Goal: Navigation & Orientation: Locate item on page

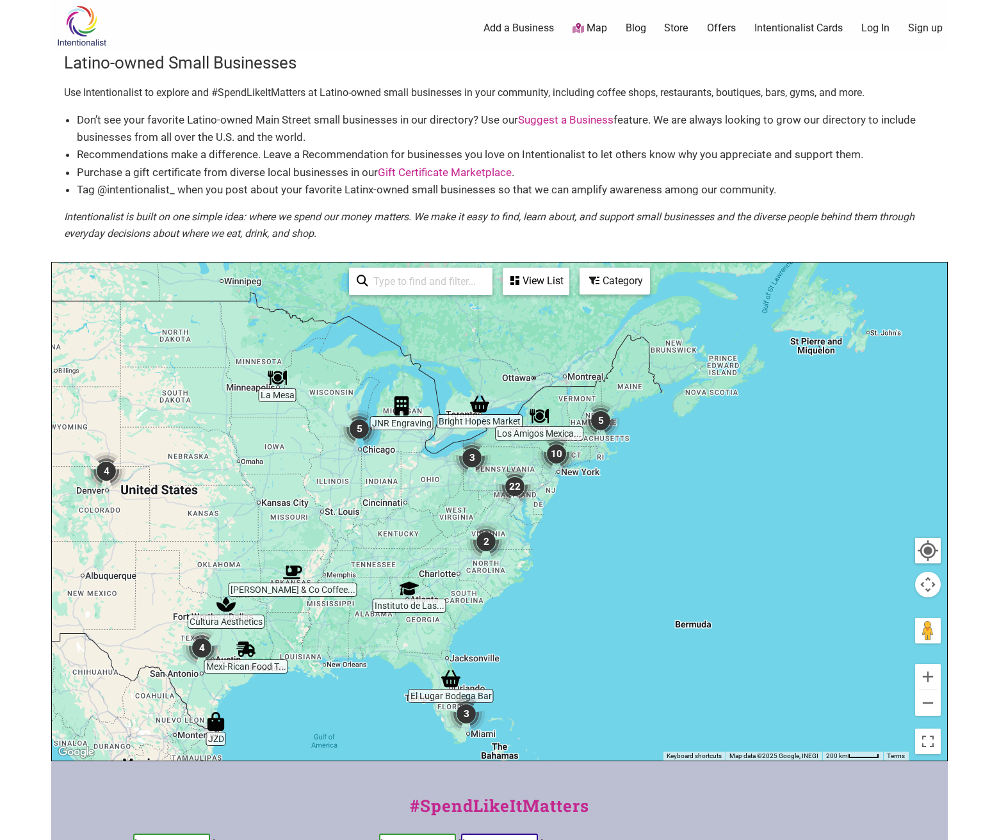
drag, startPoint x: 811, startPoint y: 497, endPoint x: 507, endPoint y: 508, distance: 303.7
click at [511, 506] on img "22" at bounding box center [515, 486] width 38 height 38
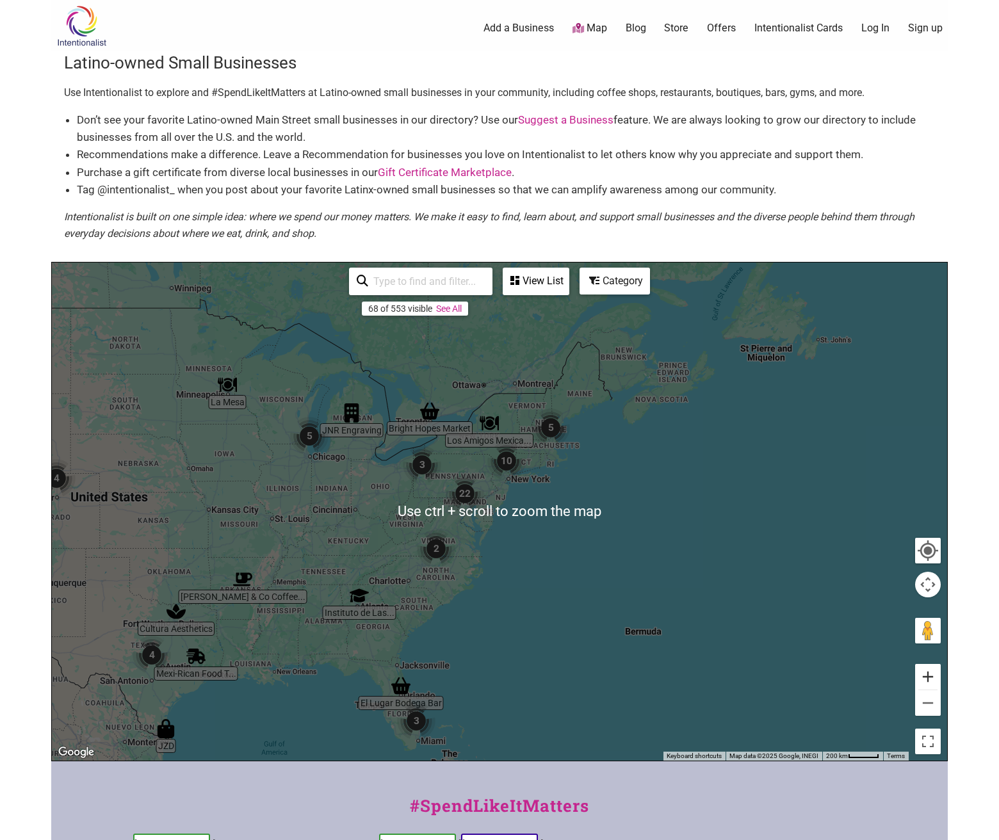
click at [929, 678] on button "Zoom in" at bounding box center [928, 677] width 26 height 26
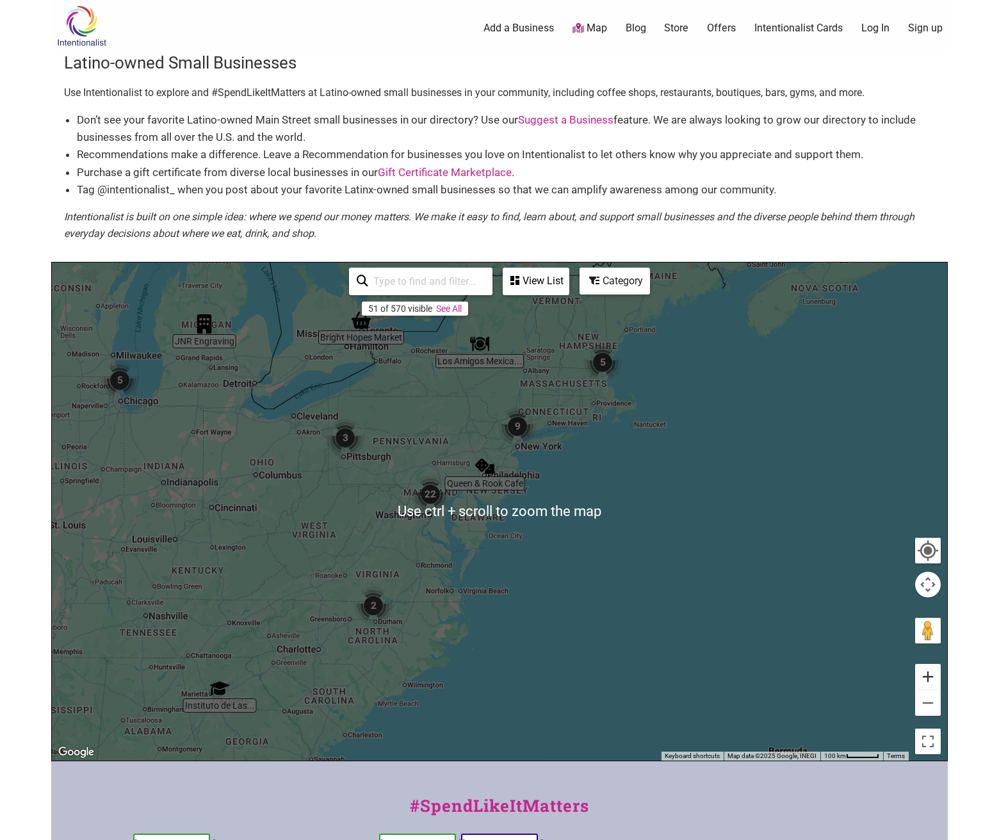
click at [929, 678] on button "Zoom in" at bounding box center [928, 677] width 26 height 26
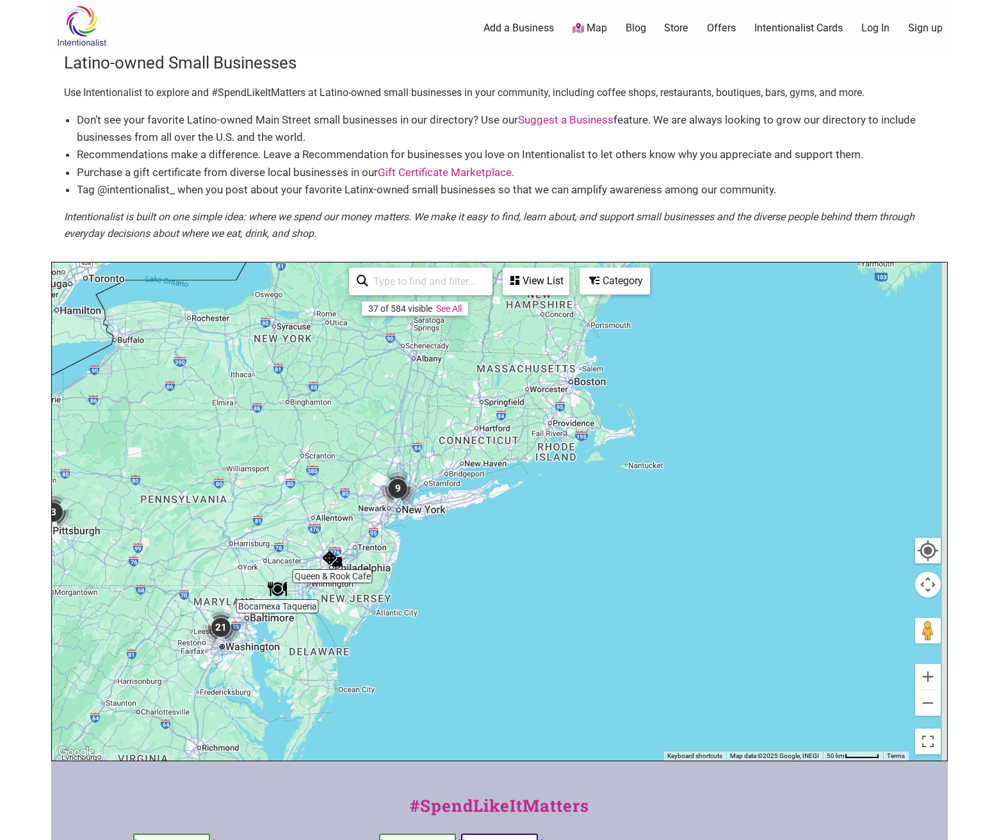
drag, startPoint x: 655, startPoint y: 447, endPoint x: 524, endPoint y: 526, distance: 153.4
click at [517, 577] on div "To navigate, press the arrow keys." at bounding box center [499, 512] width 895 height 498
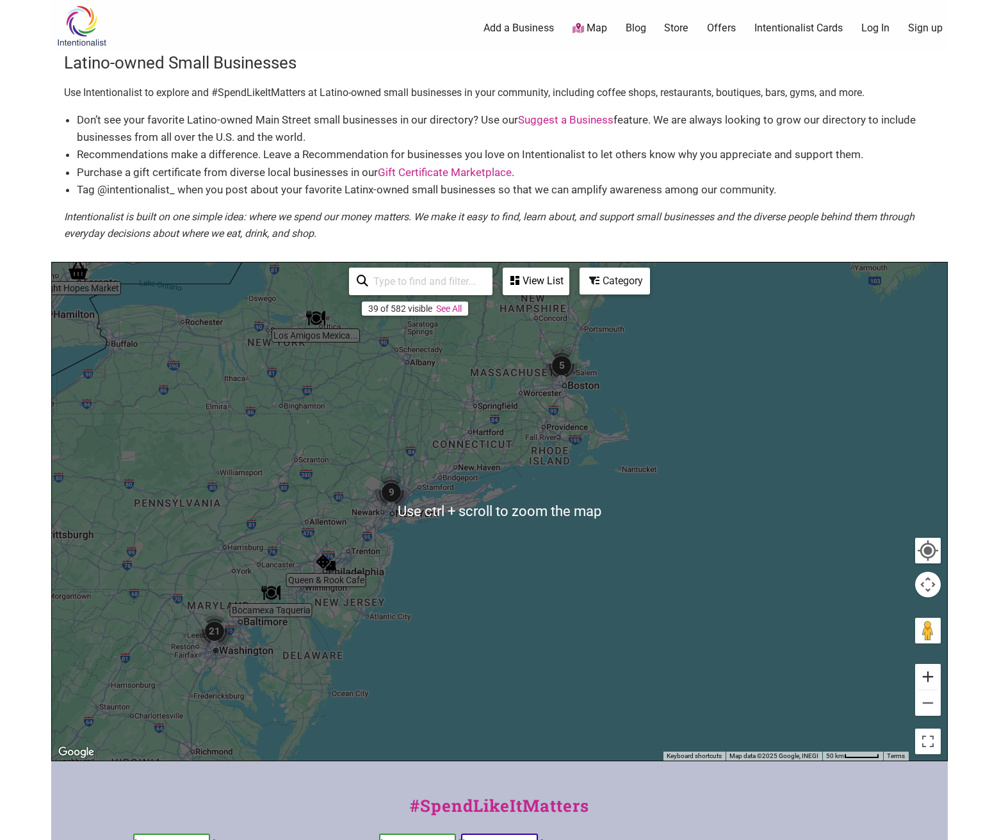
click at [933, 680] on button "Zoom in" at bounding box center [928, 677] width 26 height 26
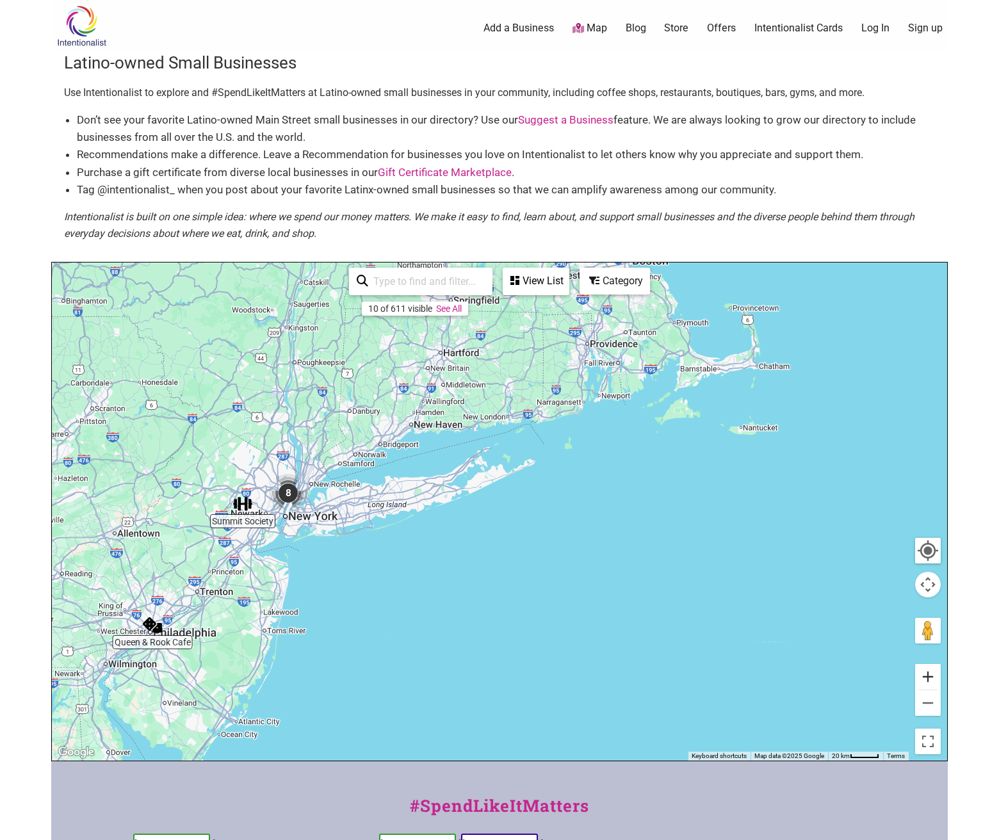
click at [933, 679] on button "Zoom in" at bounding box center [928, 677] width 26 height 26
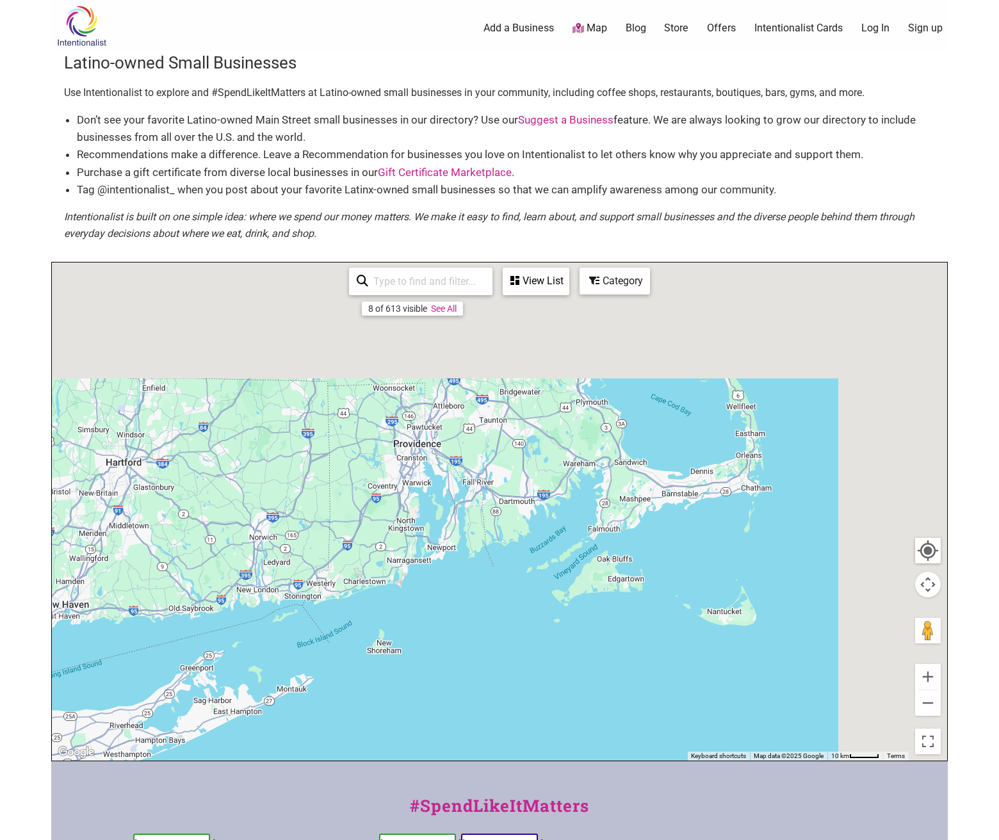
drag, startPoint x: 663, startPoint y: 327, endPoint x: 280, endPoint y: 796, distance: 605.6
click at [280, 796] on div "Intentionalist Spend like it matters 0 Add a Business Map Blog Store Offers Int…" at bounding box center [499, 541] width 896 height 1083
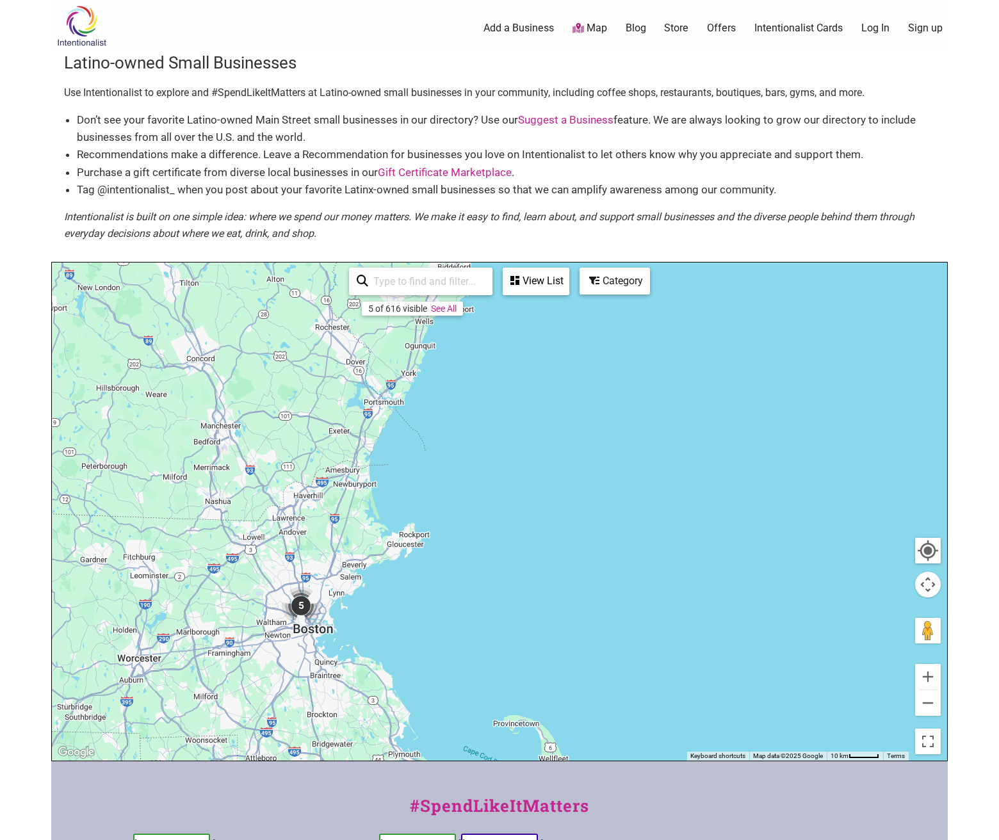
drag, startPoint x: 113, startPoint y: 802, endPoint x: 77, endPoint y: 820, distance: 40.1
click at [259, 761] on div "Intentionalist Spend like it matters 0 Add a Business Map Blog Store Offers Int…" at bounding box center [499, 541] width 896 height 1083
click at [299, 603] on img "5" at bounding box center [301, 605] width 38 height 38
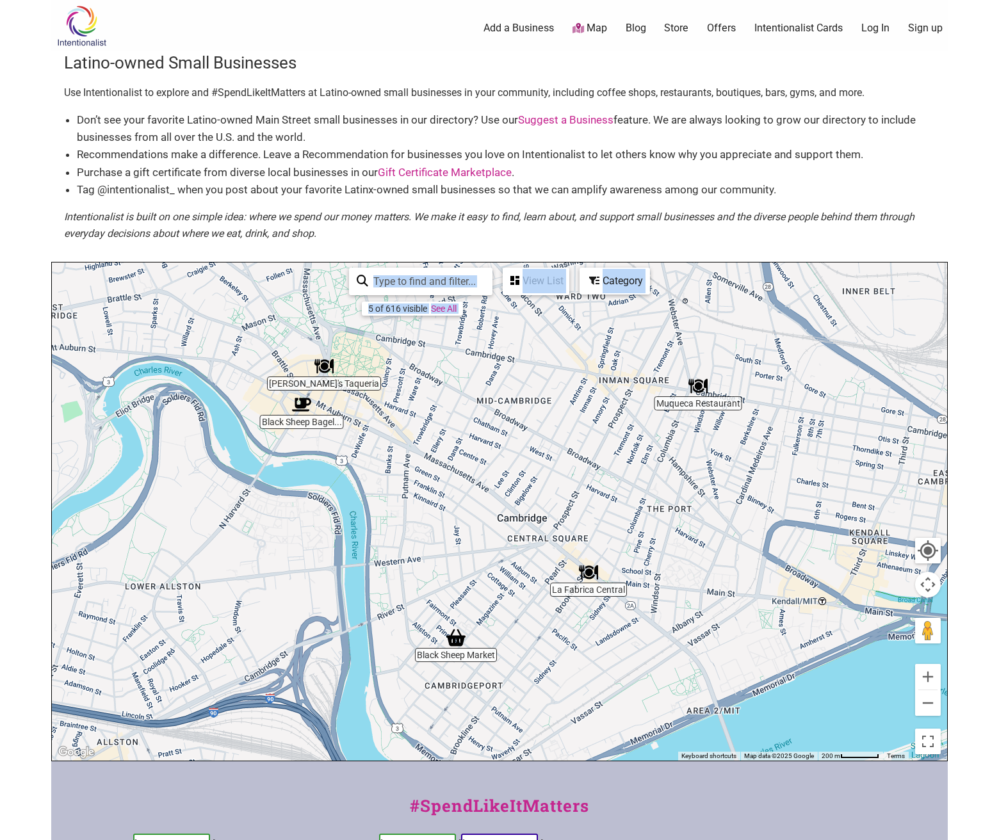
click at [311, 392] on div "To navigate, press the arrow keys." at bounding box center [499, 512] width 895 height 498
click at [306, 407] on img "Black Sheep Bagel Cafe" at bounding box center [301, 404] width 19 height 19
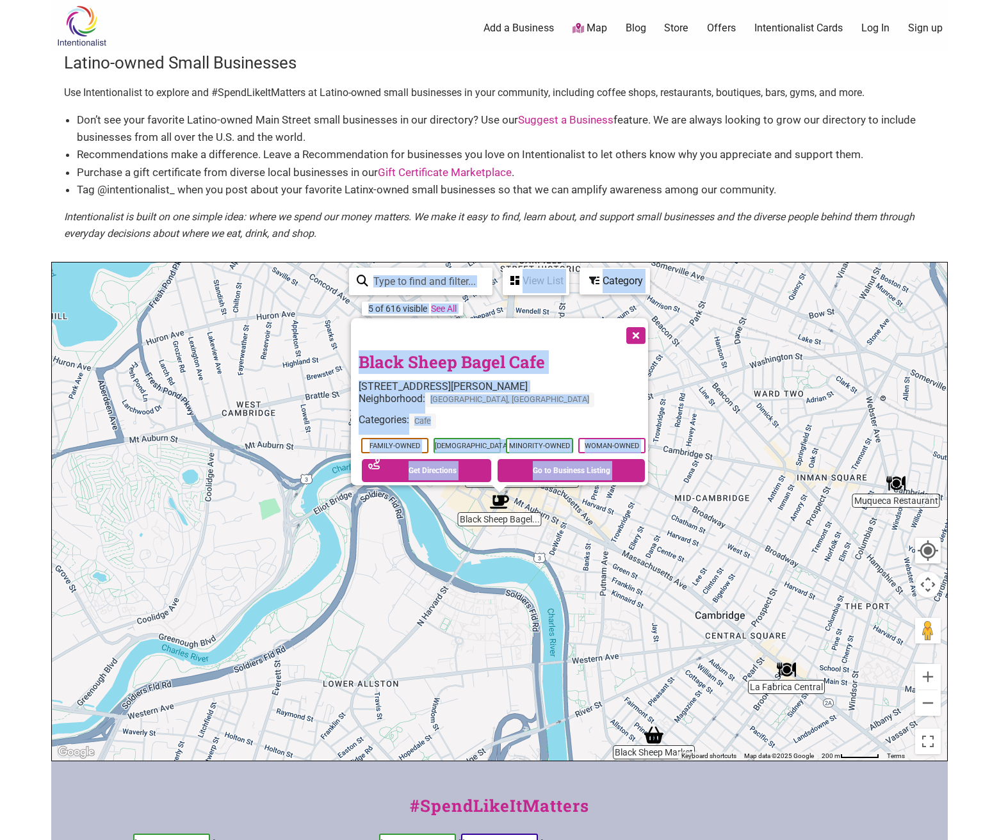
click at [259, 377] on div "To navigate, press the arrow keys. Black Sheep Bagel Cafe [STREET_ADDRESS][PERS…" at bounding box center [499, 512] width 895 height 498
